Goal: Ask a question

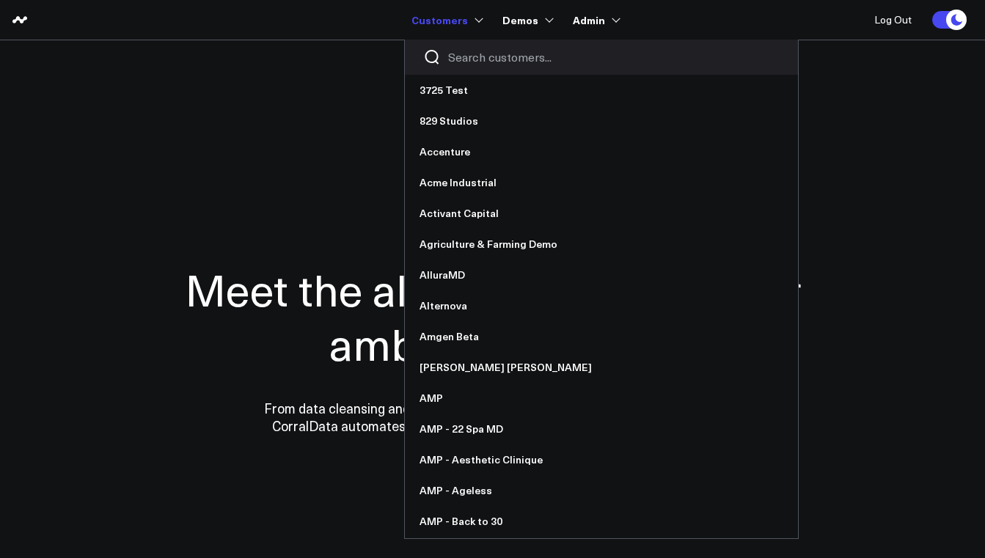
click at [472, 50] on input "Search customers input" at bounding box center [613, 57] width 331 height 16
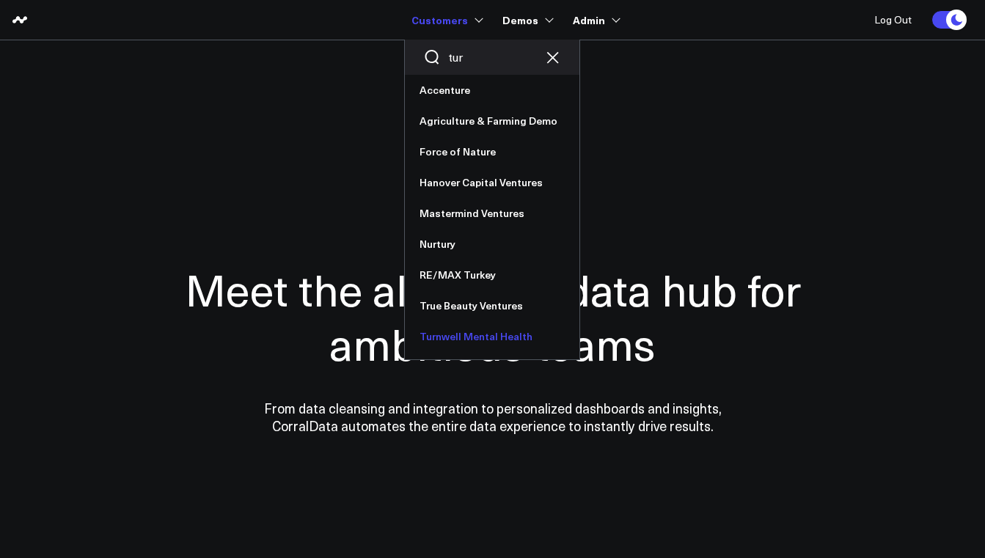
type input "tur"
click at [465, 329] on link "Turnwell Mental Health" at bounding box center [492, 336] width 175 height 31
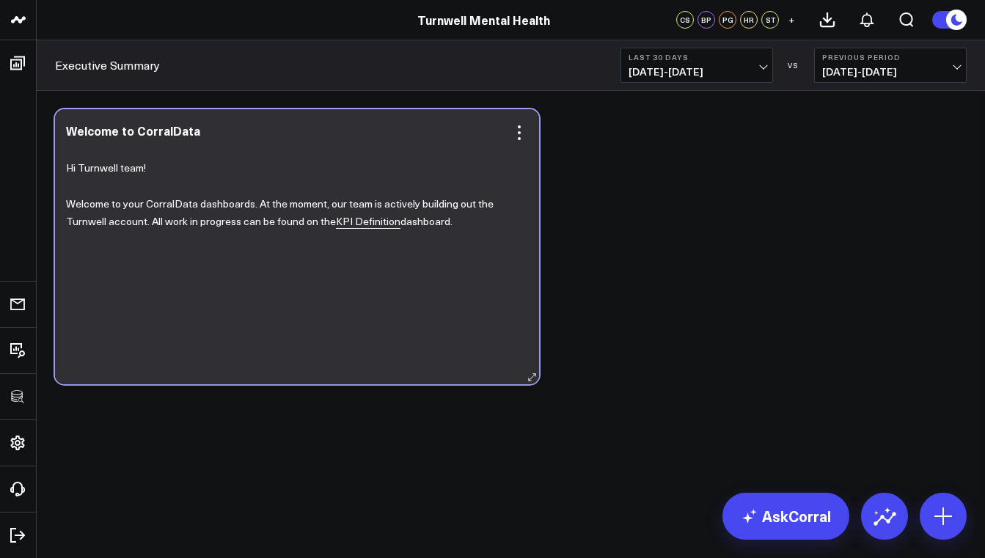
click at [362, 227] on link "KPI Definition" at bounding box center [368, 221] width 65 height 15
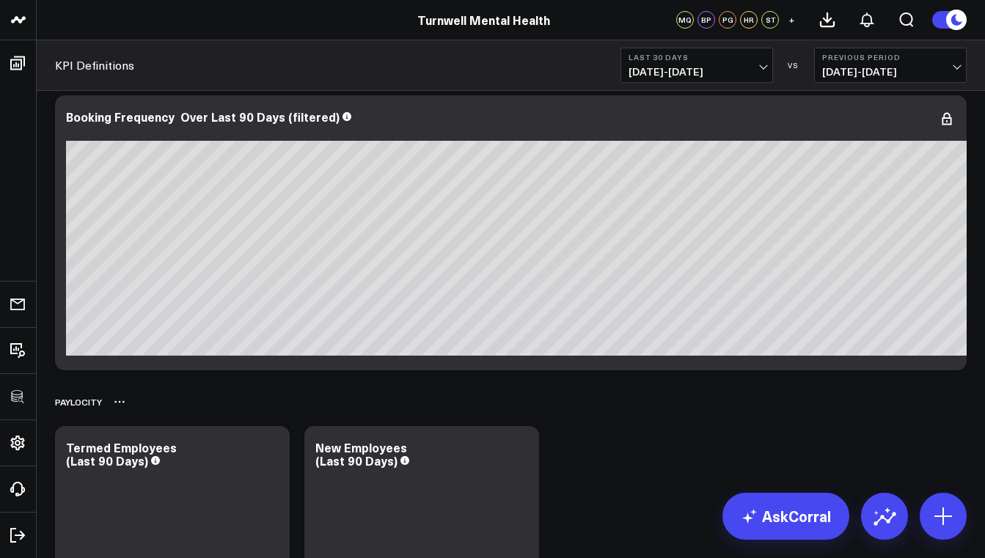
scroll to position [3826, 0]
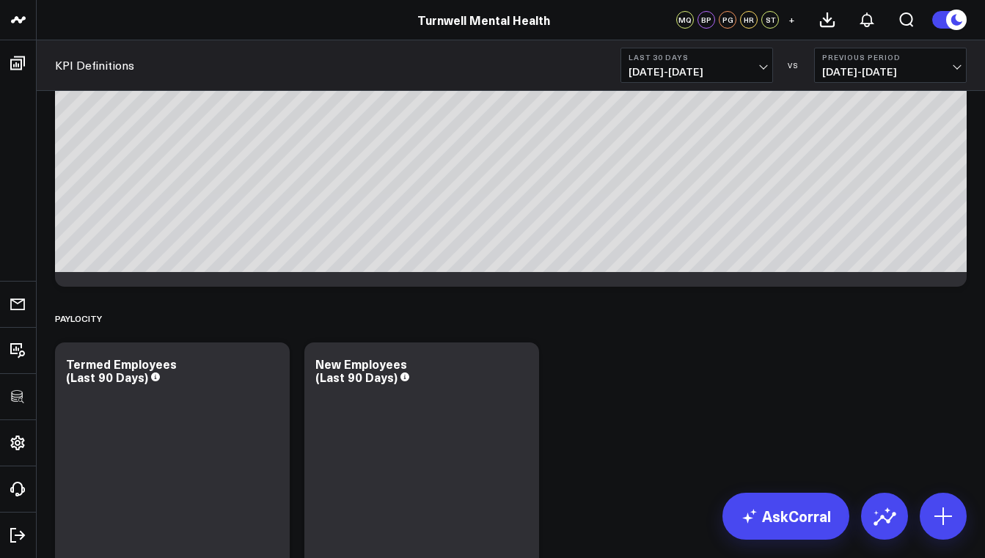
scroll to position [4116, 0]
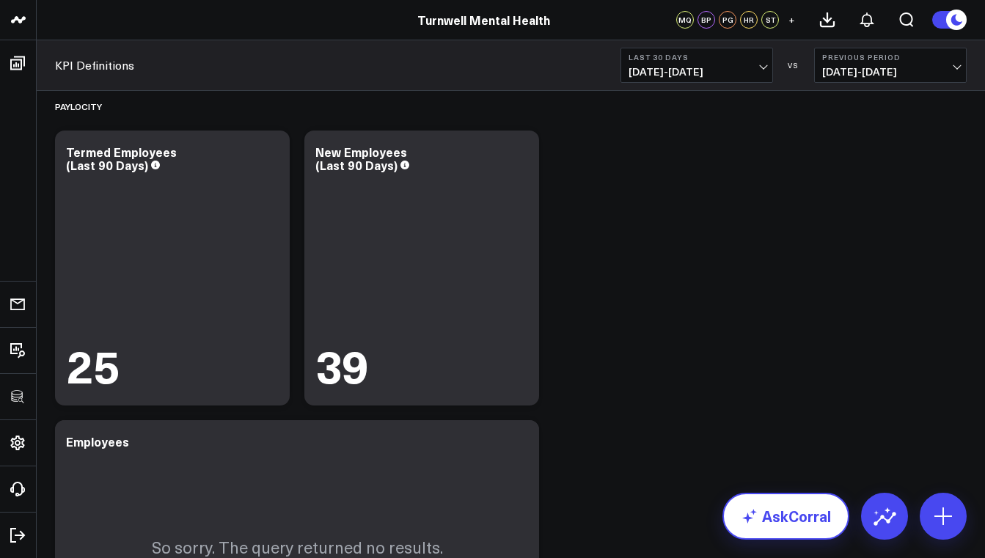
click at [768, 521] on link "AskCorral" at bounding box center [785, 516] width 127 height 47
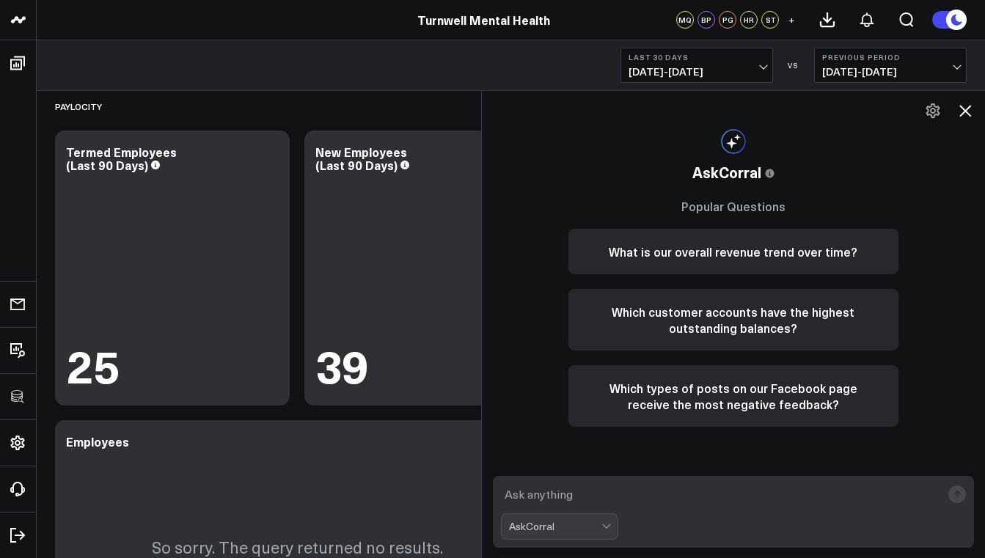
click at [577, 487] on textarea at bounding box center [721, 494] width 441 height 26
type textarea "how many of my patients are rebooking [DATE]"
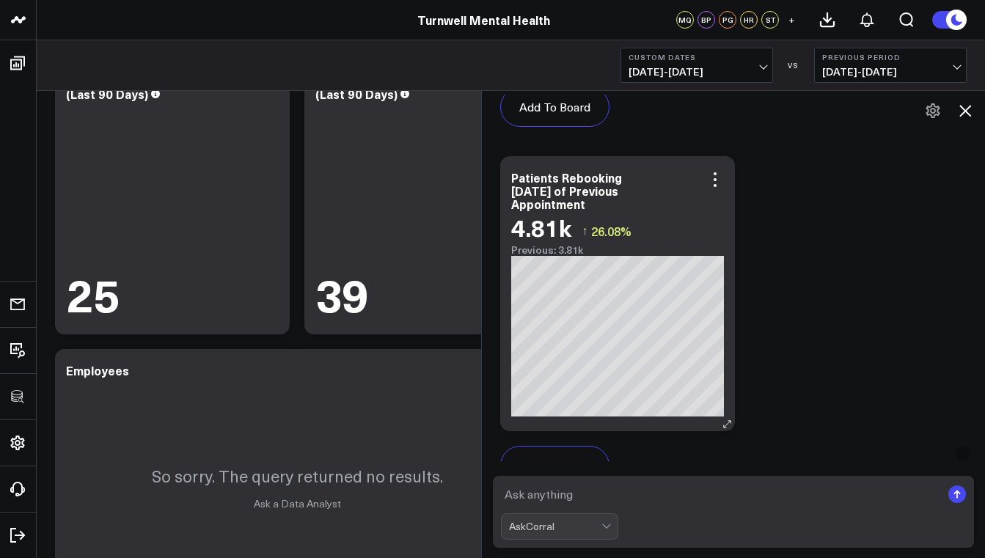
scroll to position [1257, 0]
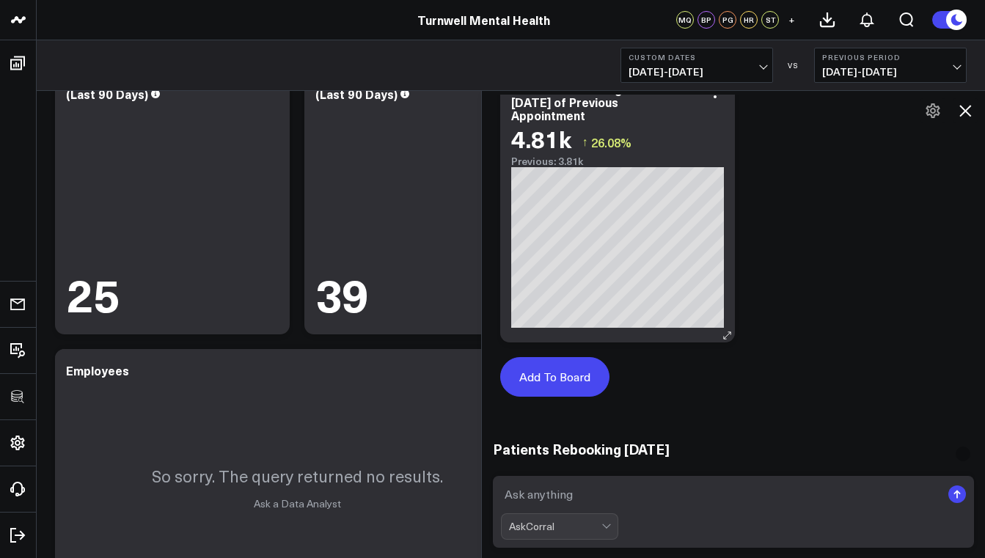
click at [549, 375] on button "Add To Board" at bounding box center [554, 377] width 109 height 40
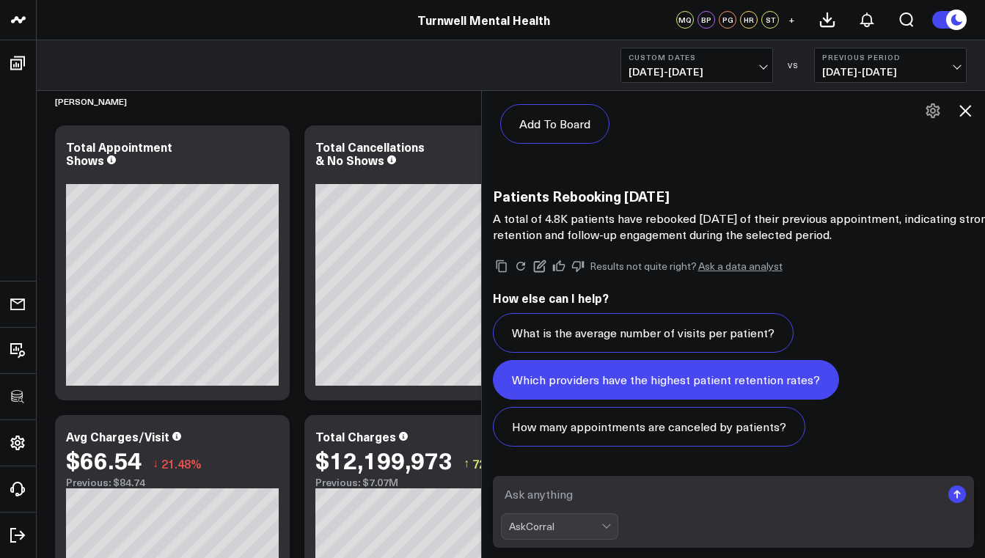
scroll to position [43, 0]
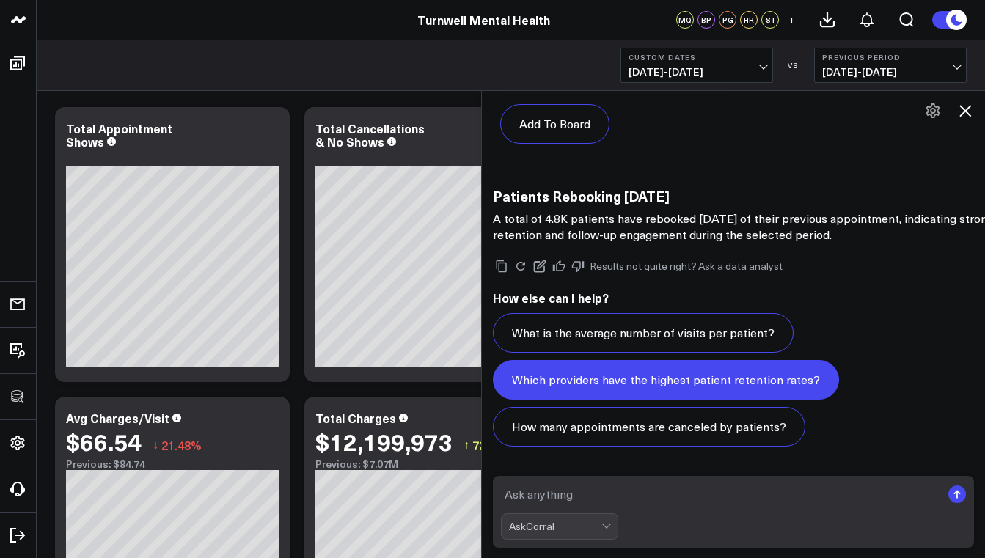
click at [788, 382] on button "Which providers have the highest patient retention rates?" at bounding box center [666, 380] width 346 height 40
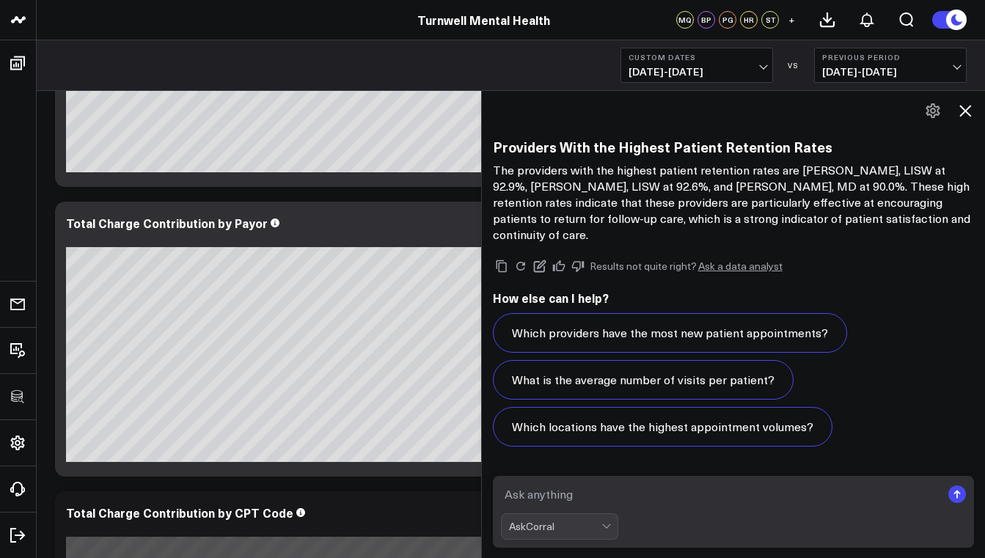
scroll to position [1151, 0]
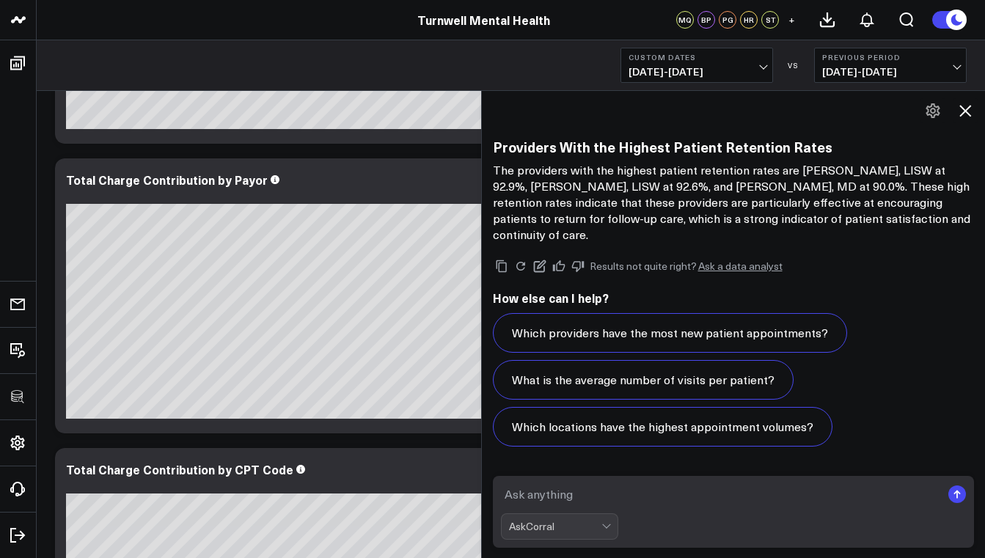
click at [598, 491] on textarea at bounding box center [721, 494] width 441 height 26
type textarea "how many patients are returning for treatments in more than one service line"
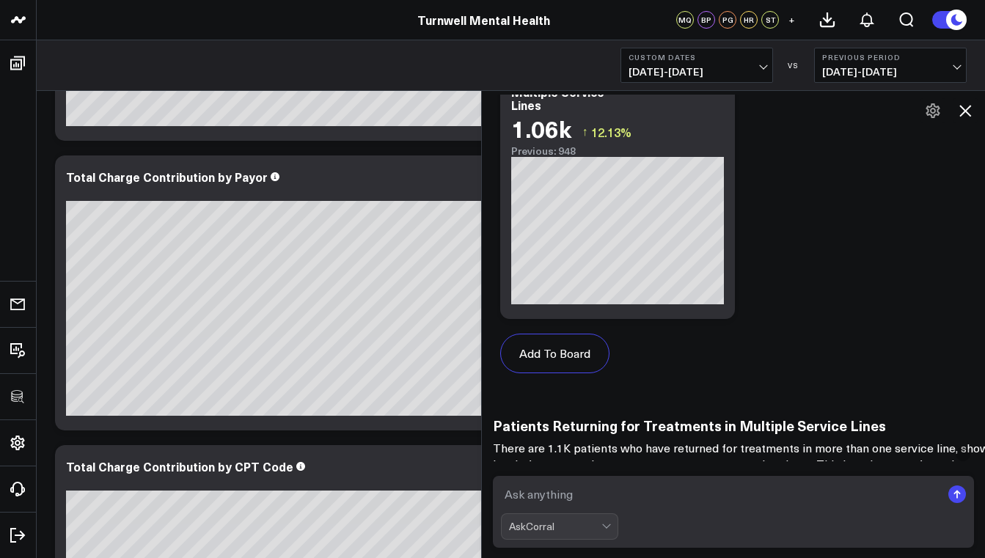
scroll to position [4644, 0]
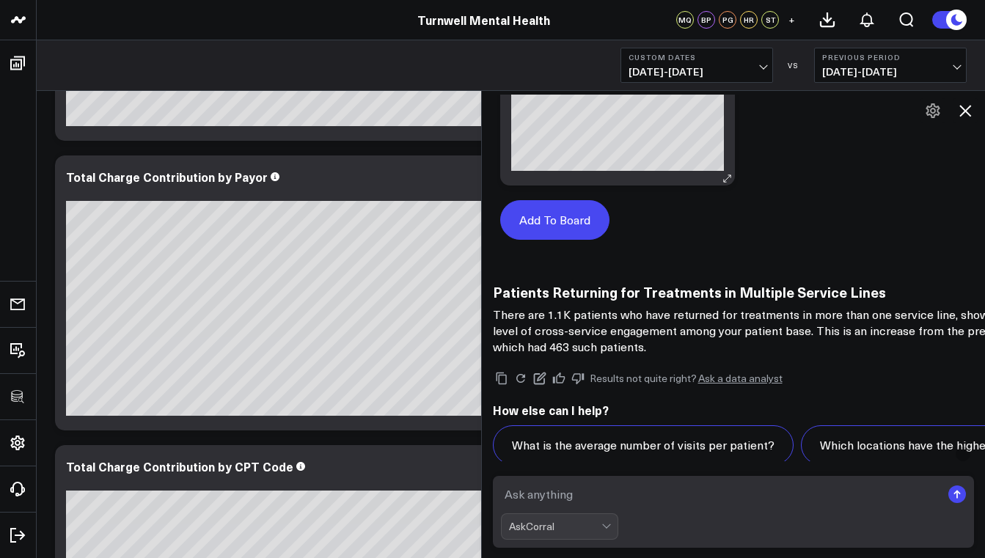
click at [571, 220] on button "Add To Board" at bounding box center [554, 220] width 109 height 40
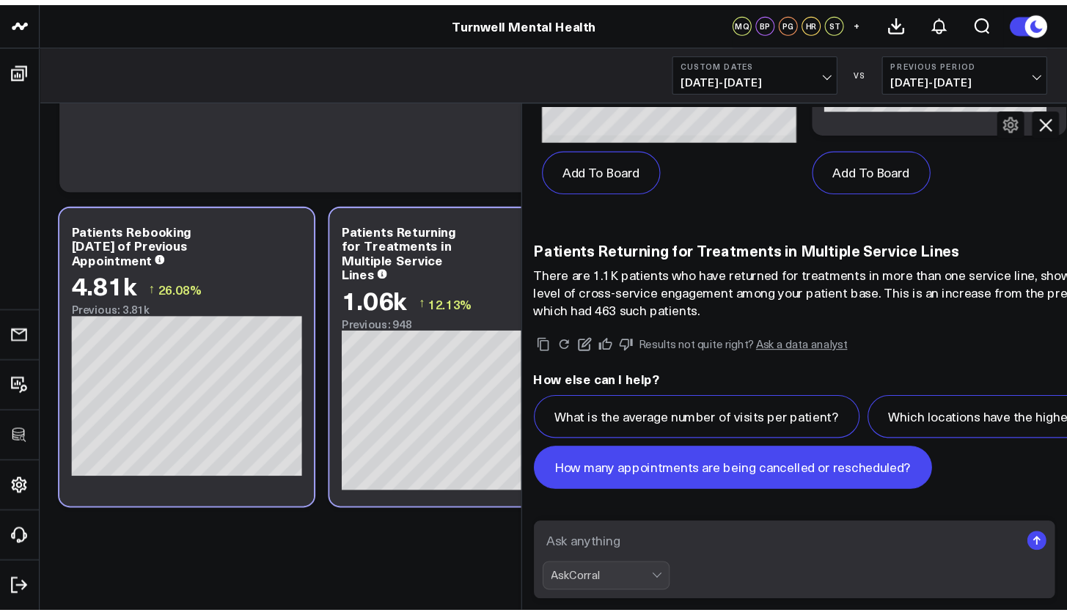
scroll to position [0, 0]
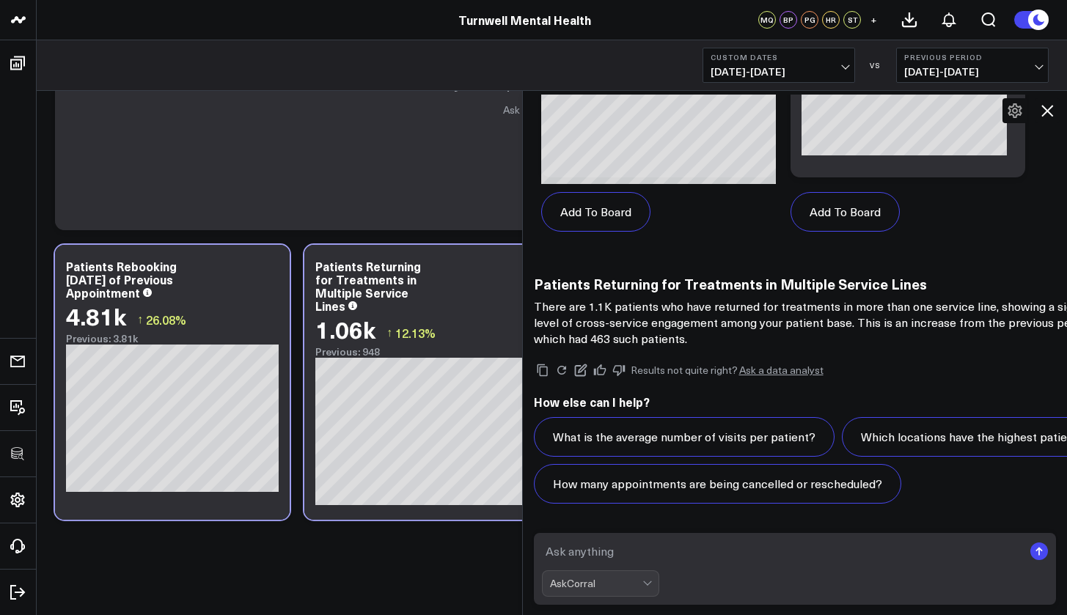
click at [635, 557] on textarea at bounding box center [783, 551] width 482 height 26
click at [587, 543] on textarea at bounding box center [783, 551] width 482 height 26
click at [641, 552] on textarea "which service" at bounding box center [783, 551] width 482 height 26
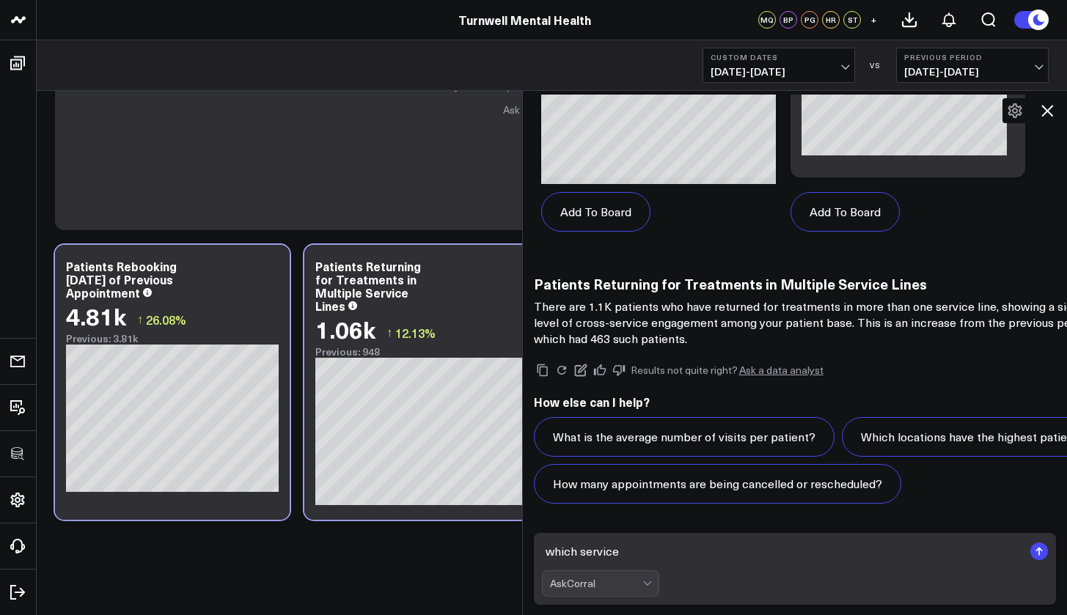
click at [641, 552] on textarea "which service" at bounding box center [783, 551] width 482 height 26
type textarea "which service"
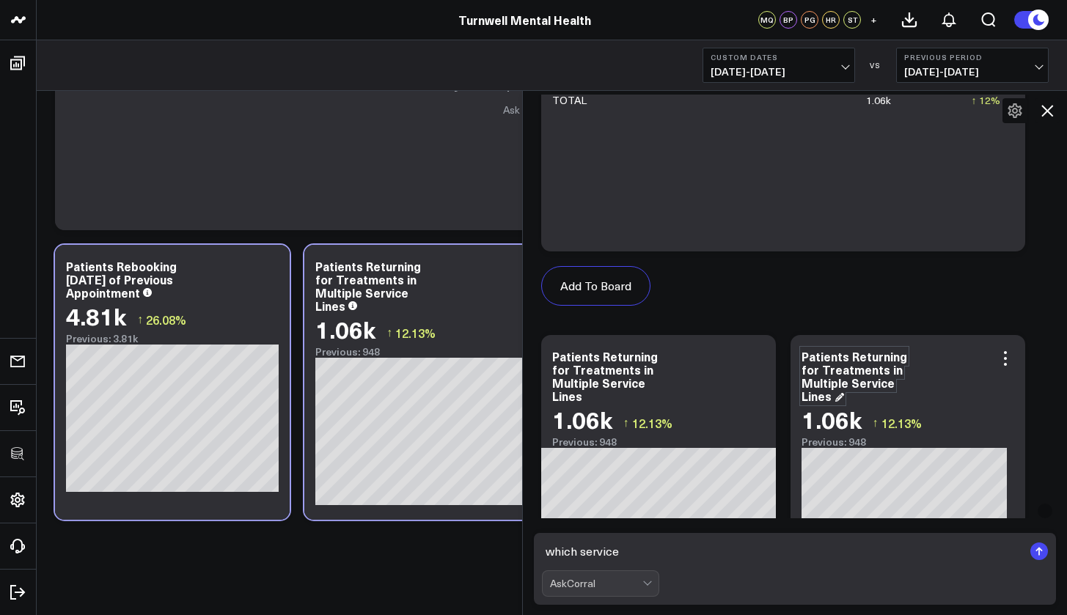
scroll to position [2992, 0]
